Goal: Find specific page/section: Find specific page/section

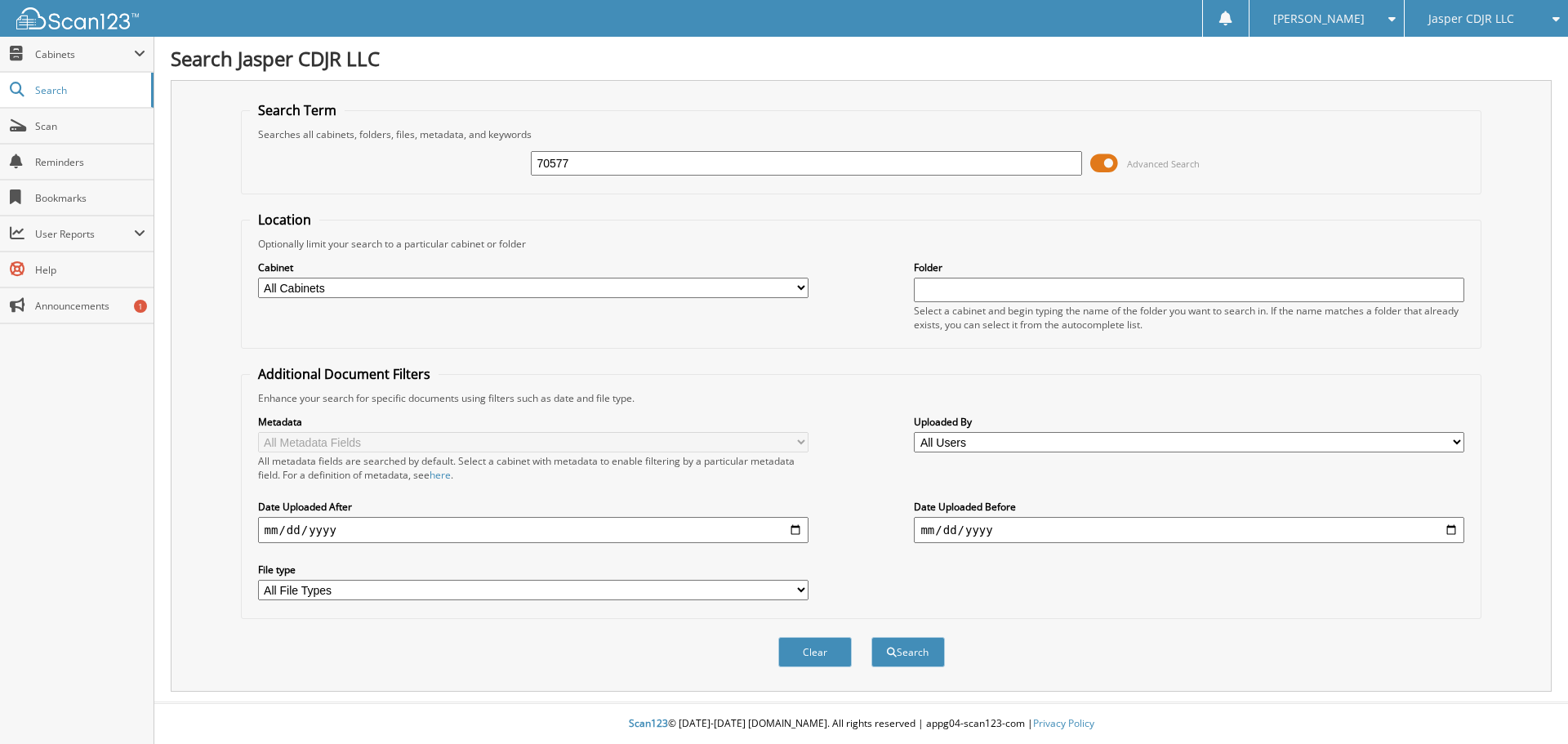
type input "70577"
click at [872, 638] on button "Search" at bounding box center [908, 652] width 74 height 31
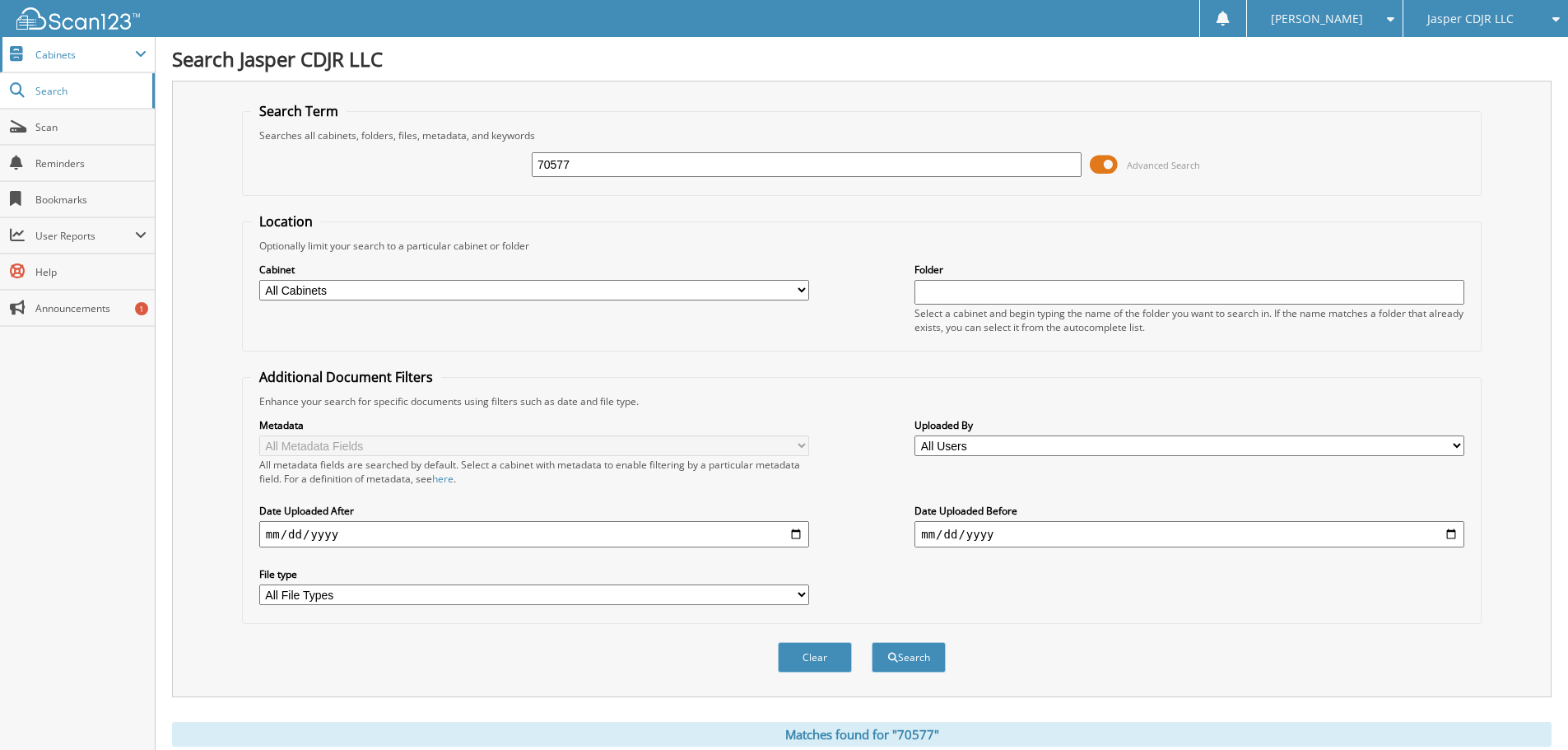
click at [41, 51] on span "Cabinets" at bounding box center [85, 55] width 99 height 14
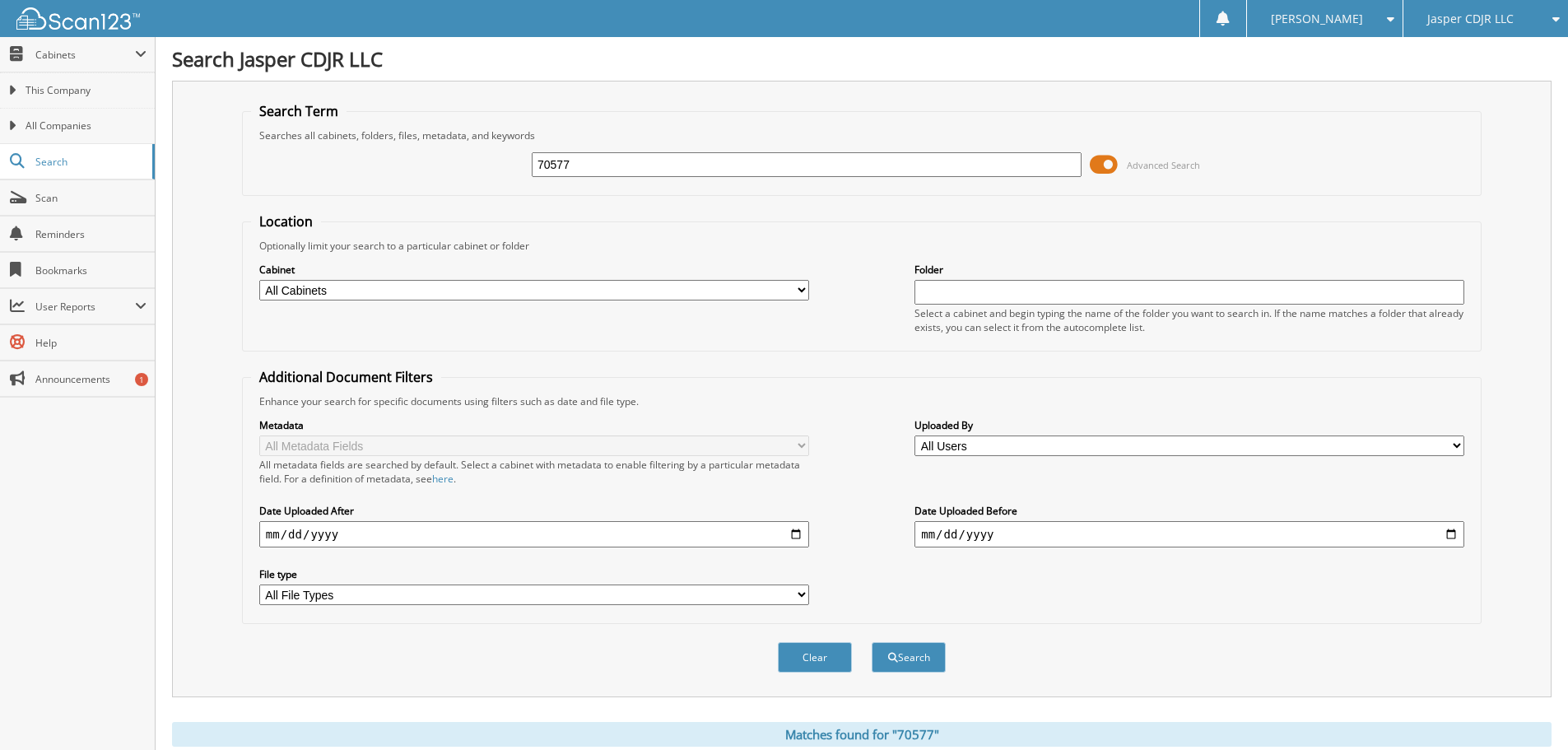
click at [53, 27] on img at bounding box center [78, 18] width 124 height 22
